Goal: Find specific page/section: Find specific page/section

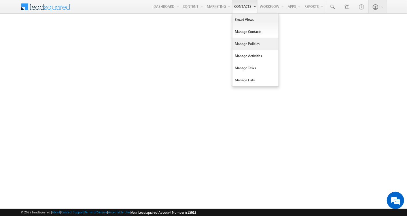
click at [244, 43] on link "Manage Policies" at bounding box center [255, 44] width 46 height 12
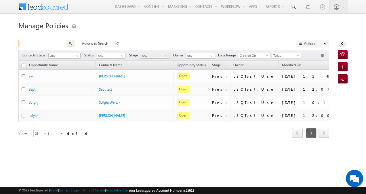
click at [53, 42] on input "text" at bounding box center [42, 43] width 49 height 7
type input "Search Policies"
click at [297, 56] on span at bounding box center [298, 56] width 5 height 5
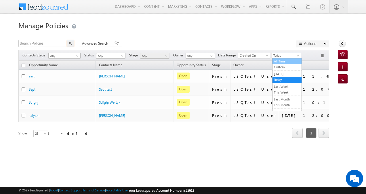
click at [289, 59] on link "All Time" at bounding box center [287, 61] width 29 height 5
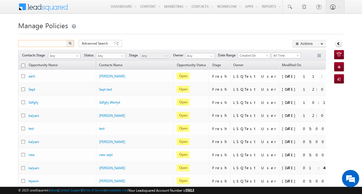
click at [50, 43] on input "text" at bounding box center [42, 43] width 49 height 7
type input "7865767867"
click at [73, 41] on button "button" at bounding box center [69, 43] width 7 height 7
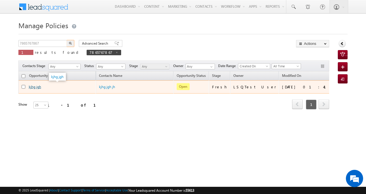
click at [36, 86] on link "kjhg jgh" at bounding box center [35, 87] width 12 height 4
